Goal: Transaction & Acquisition: Purchase product/service

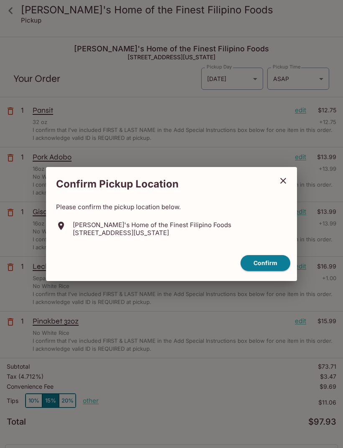
click at [269, 263] on button "Confirm" at bounding box center [265, 263] width 50 height 16
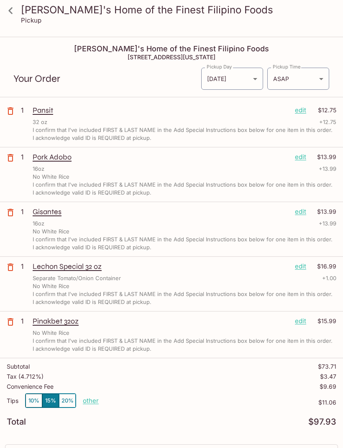
click at [10, 10] on icon at bounding box center [10, 10] width 4 height 7
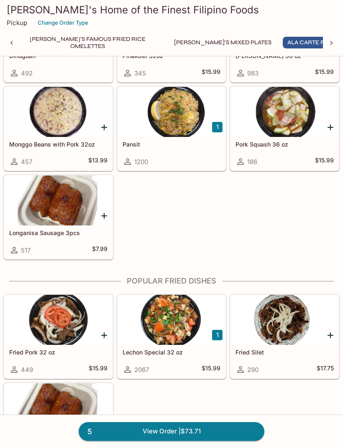
scroll to position [923, 0]
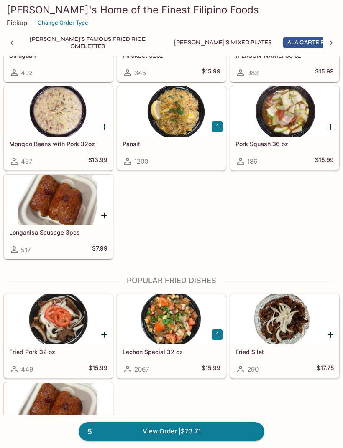
click at [171, 325] on div at bounding box center [171, 320] width 108 height 50
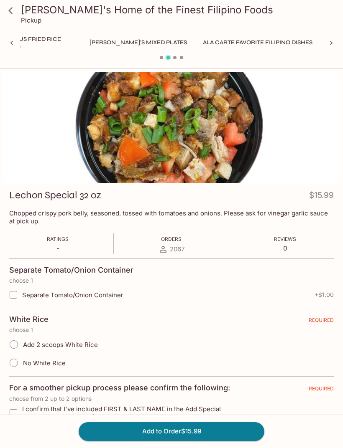
scroll to position [0, 256]
click at [9, 8] on icon at bounding box center [10, 10] width 15 height 15
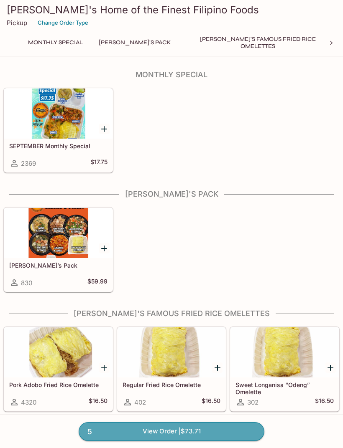
click at [192, 441] on link "5 View Order | $73.71" at bounding box center [171, 431] width 185 height 18
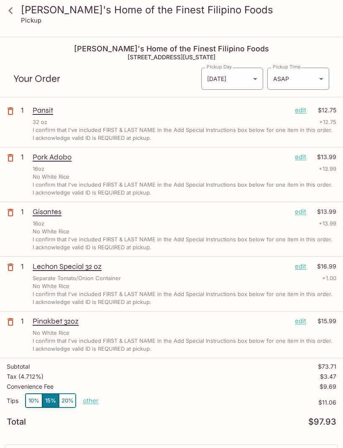
click at [297, 108] on p "edit" at bounding box center [300, 110] width 11 height 9
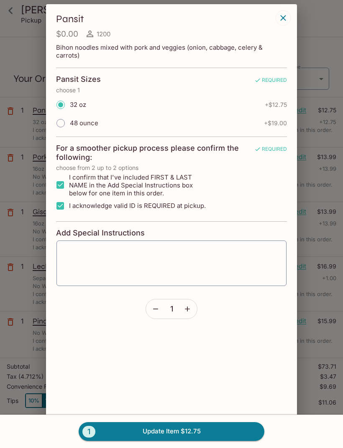
click at [169, 257] on textarea at bounding box center [171, 264] width 218 height 32
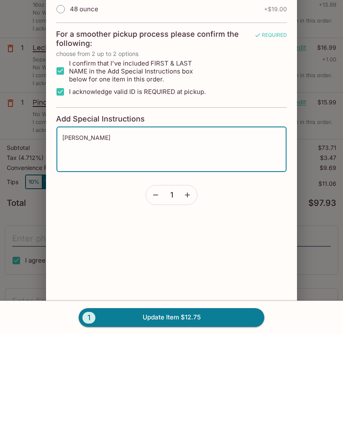
type textarea "[PERSON_NAME]"
click at [217, 422] on button "1 Update Item $12.75" at bounding box center [171, 431] width 185 height 18
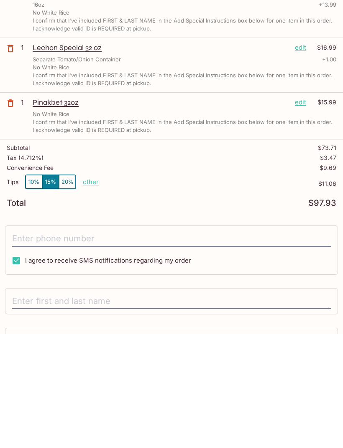
scroll to position [149, 0]
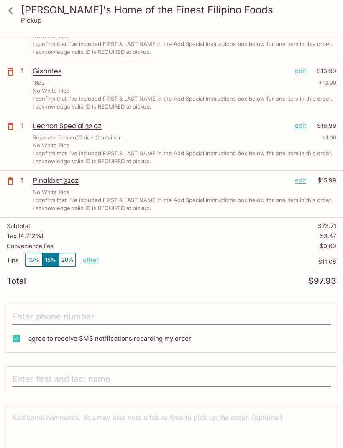
click at [88, 260] on p "other" at bounding box center [91, 260] width 16 height 8
click at [33, 258] on button "10%" at bounding box center [33, 260] width 17 height 14
click at [90, 264] on p "other" at bounding box center [91, 260] width 16 height 8
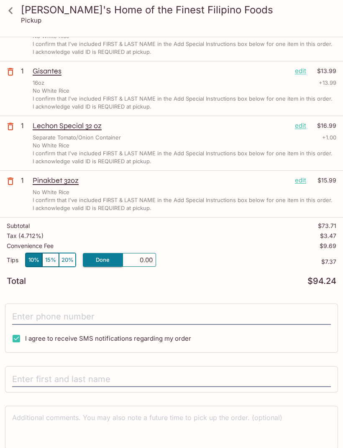
type input "0.00"
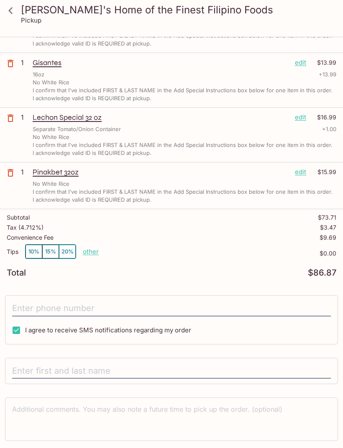
click at [61, 370] on input "text" at bounding box center [171, 371] width 318 height 16
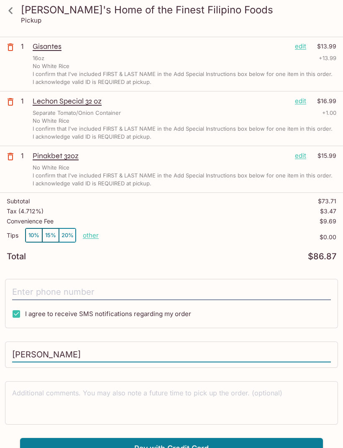
scroll to position [173, 0]
type input "[PERSON_NAME]"
click at [89, 237] on p "other" at bounding box center [91, 236] width 16 height 8
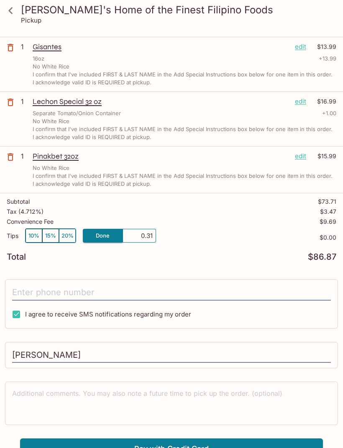
type input "3.13"
click at [239, 261] on div "Total $86.87" at bounding box center [171, 257] width 329 height 8
click at [275, 354] on input "[PERSON_NAME]" at bounding box center [171, 356] width 318 height 16
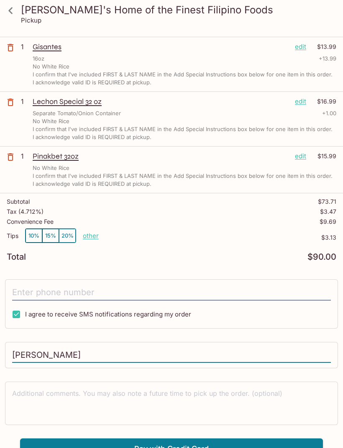
scroll to position [184, 0]
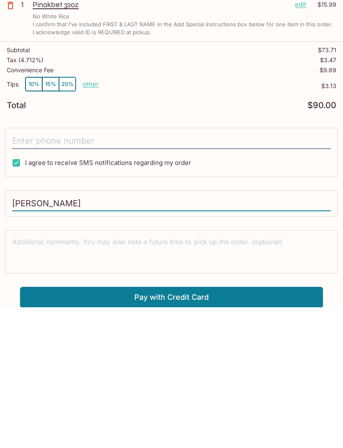
click at [208, 428] on button "Pay with Credit Card" at bounding box center [171, 438] width 302 height 21
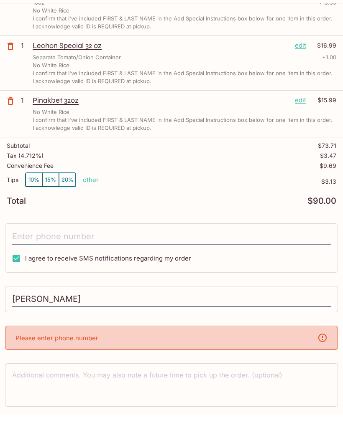
scroll to position [195, 0]
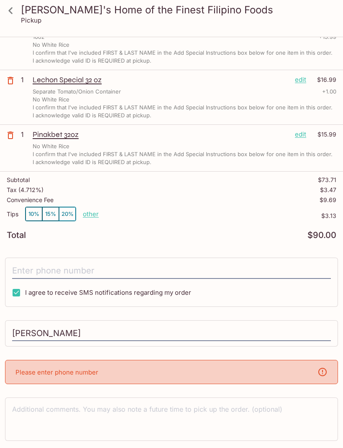
click at [256, 370] on div "Please enter phone number" at bounding box center [171, 372] width 333 height 24
click at [35, 259] on div "I agree to receive SMS notifications regarding my order" at bounding box center [171, 282] width 333 height 49
click at [34, 266] on input "tel" at bounding box center [171, 271] width 318 height 16
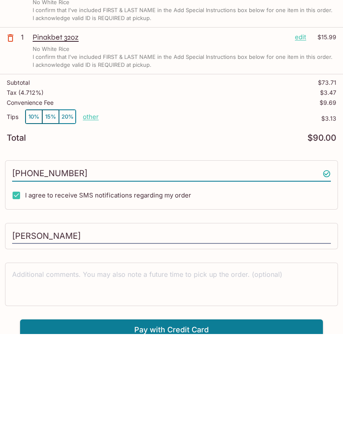
scroll to position [184, 0]
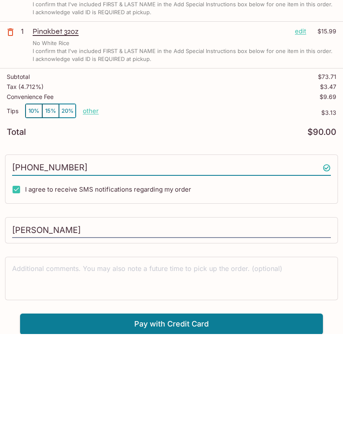
type input "[PHONE_NUMBER]"
click at [193, 428] on button "Pay with Credit Card" at bounding box center [171, 438] width 302 height 21
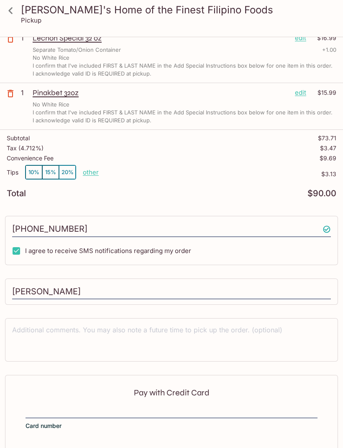
scroll to position [283, 0]
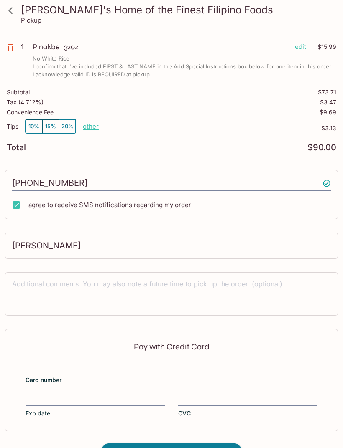
click at [83, 362] on div at bounding box center [171, 366] width 292 height 9
click at [83, 361] on input "Card number" at bounding box center [171, 361] width 292 height 0
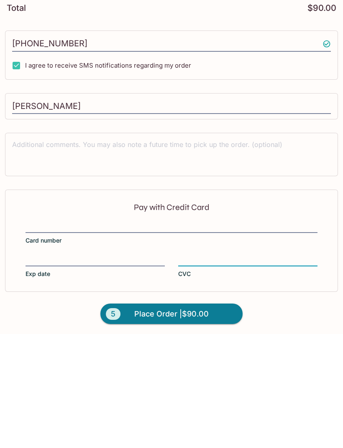
scroll to position [310, 0]
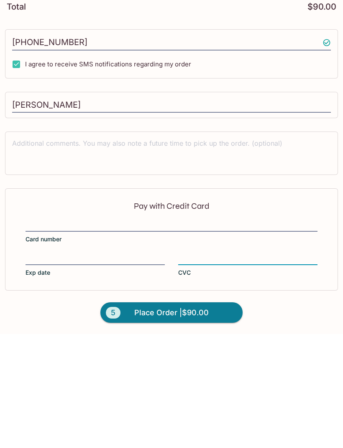
click at [187, 420] on span "Place Order | $90.00" at bounding box center [171, 426] width 74 height 13
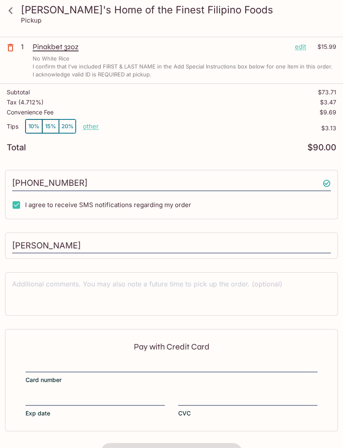
scroll to position [0, 0]
